Goal: Transaction & Acquisition: Download file/media

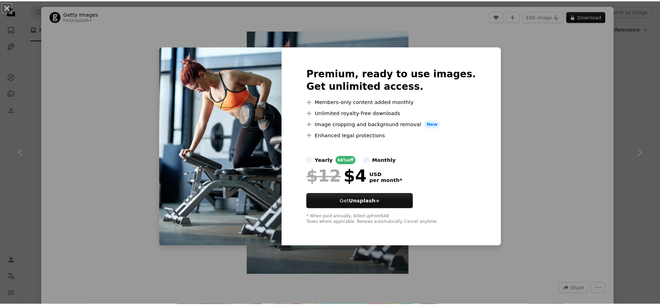
scroll to position [589, 0]
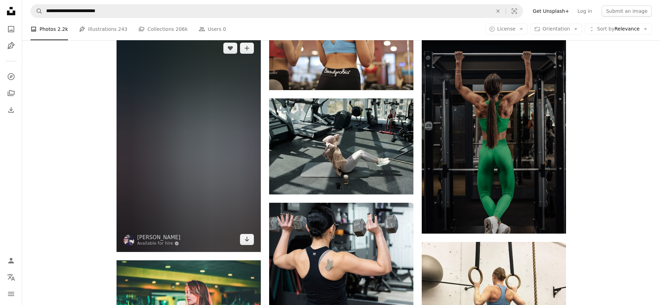
scroll to position [6691, 0]
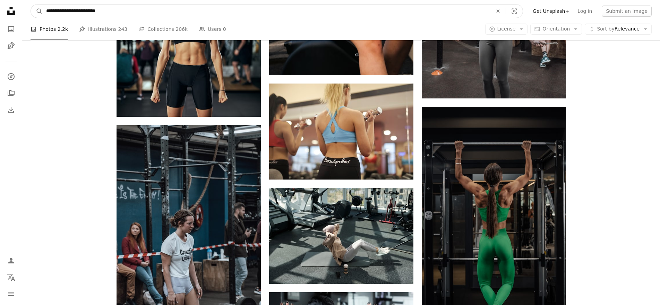
click at [128, 8] on input "**********" at bounding box center [267, 11] width 448 height 13
type input "**********"
click button "A magnifying glass" at bounding box center [37, 11] width 12 height 13
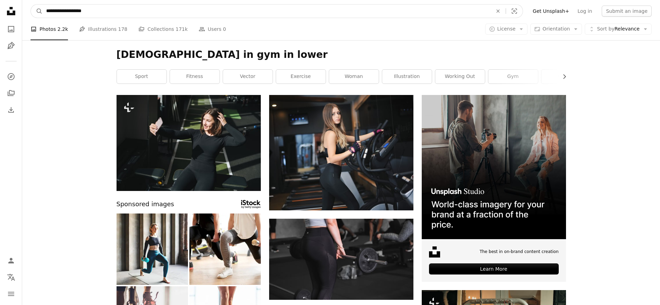
click at [98, 9] on input "**********" at bounding box center [267, 11] width 448 height 13
type input "**********"
click button "A magnifying glass" at bounding box center [37, 11] width 12 height 13
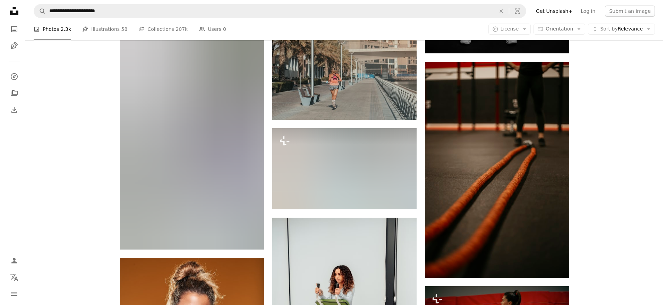
scroll to position [6240, 0]
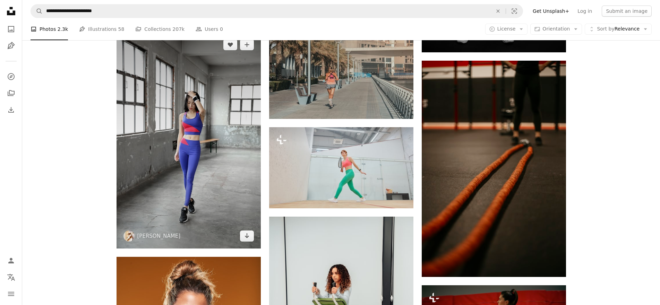
click at [191, 176] on img at bounding box center [188, 140] width 144 height 216
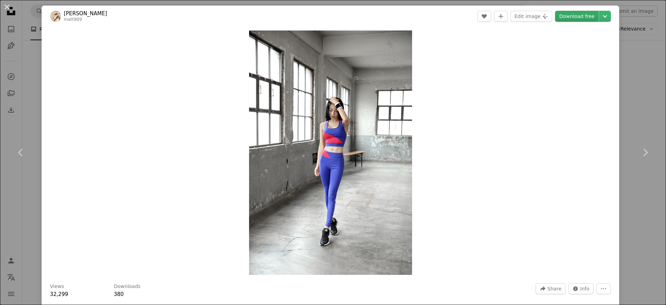
click at [564, 13] on link "Download free" at bounding box center [577, 16] width 44 height 11
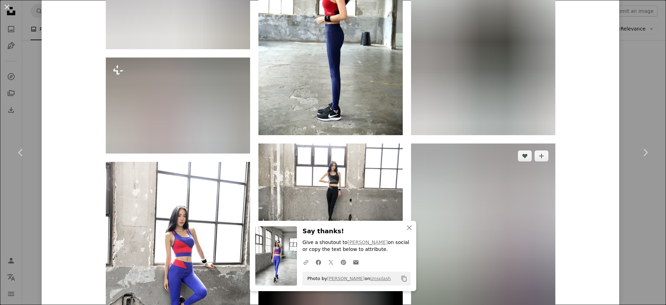
scroll to position [1629, 0]
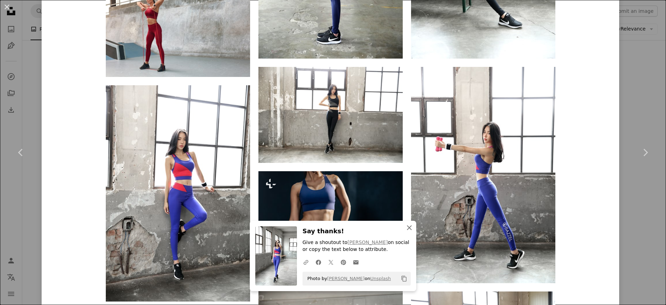
click at [409, 228] on icon "button" at bounding box center [409, 227] width 5 height 5
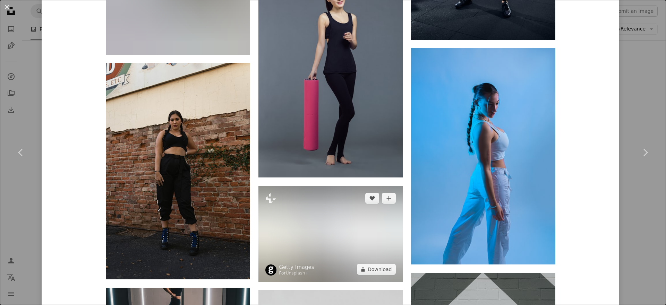
scroll to position [7573, 0]
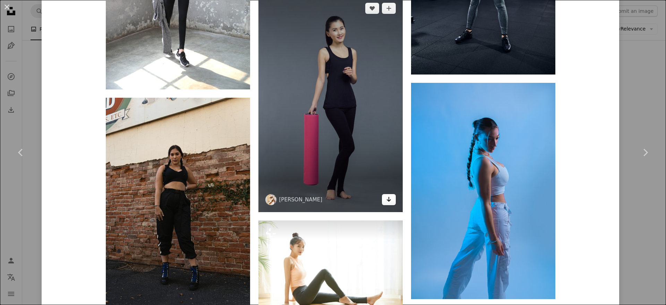
click at [388, 200] on icon "Download" at bounding box center [388, 199] width 5 height 5
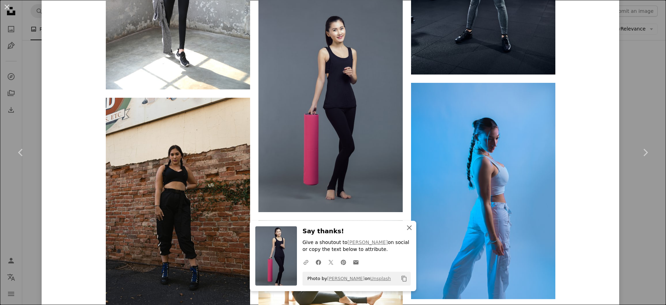
click at [409, 228] on icon "button" at bounding box center [409, 227] width 5 height 5
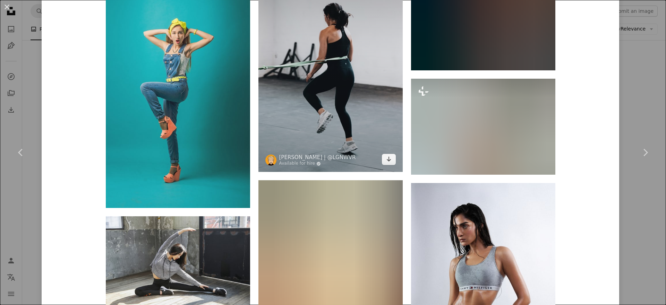
scroll to position [9861, 0]
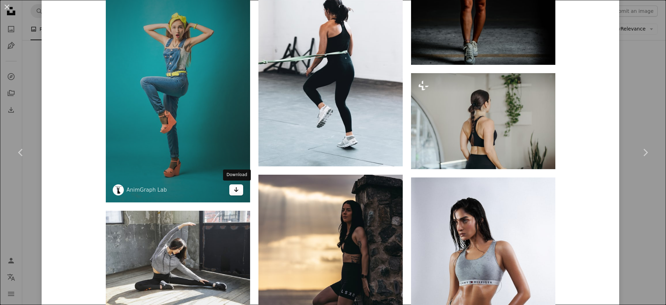
click at [234, 188] on icon "Arrow pointing down" at bounding box center [236, 189] width 6 height 8
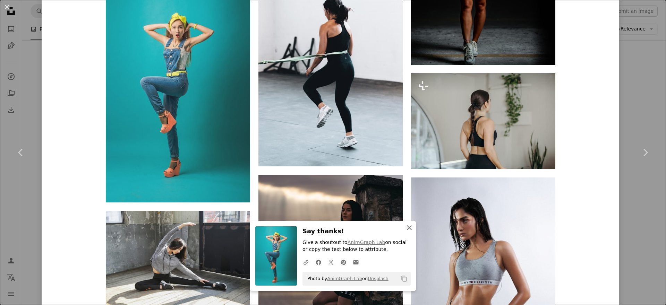
click at [409, 227] on icon "button" at bounding box center [409, 227] width 5 height 5
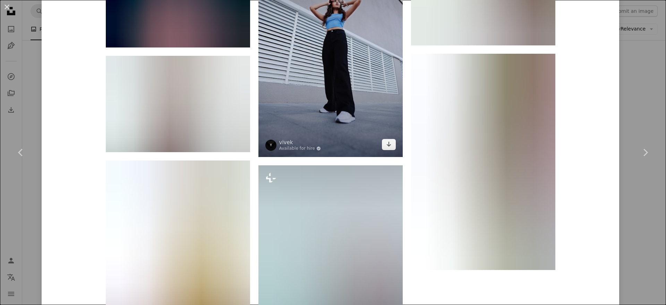
scroll to position [11213, 0]
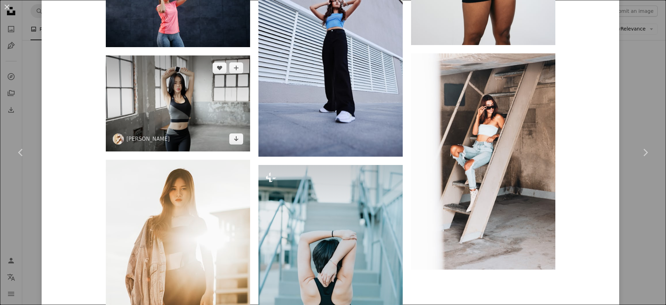
click at [158, 99] on img at bounding box center [178, 103] width 144 height 96
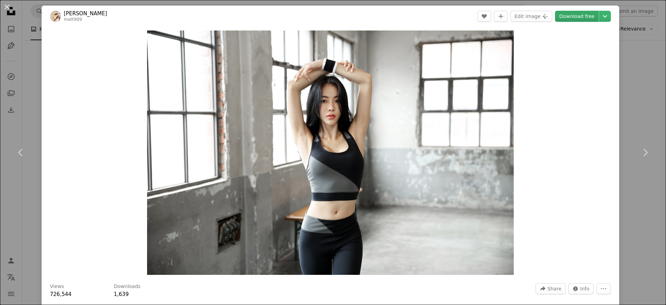
click at [567, 15] on link "Download free" at bounding box center [577, 16] width 44 height 11
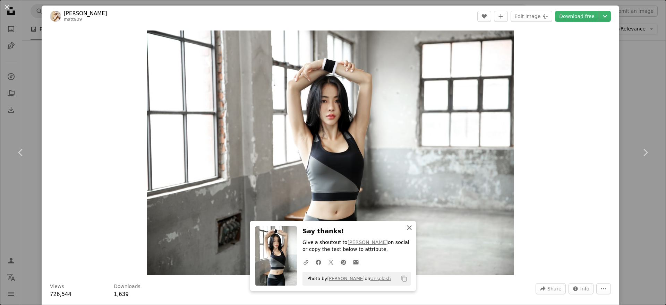
click at [408, 227] on icon "An X shape" at bounding box center [409, 228] width 8 height 8
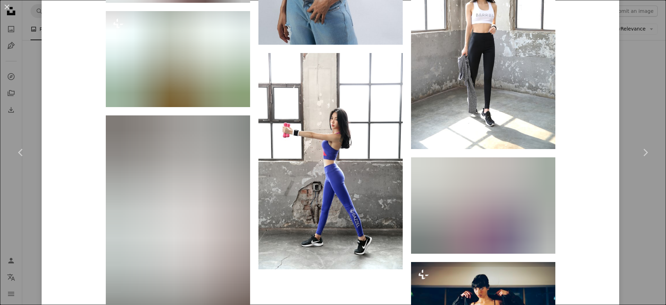
scroll to position [2526, 0]
